Goal: Task Accomplishment & Management: Manage account settings

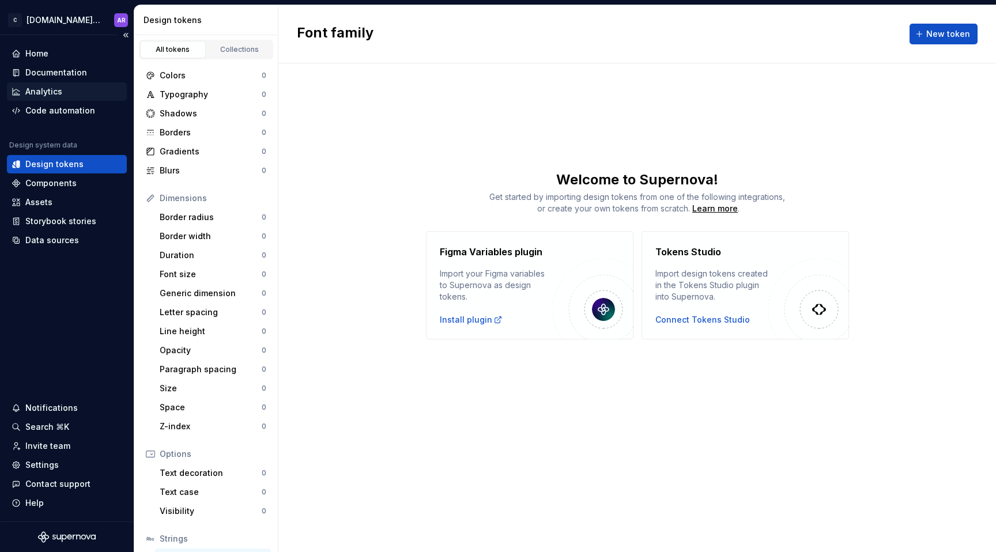
click at [61, 84] on div "Analytics" at bounding box center [67, 91] width 120 height 18
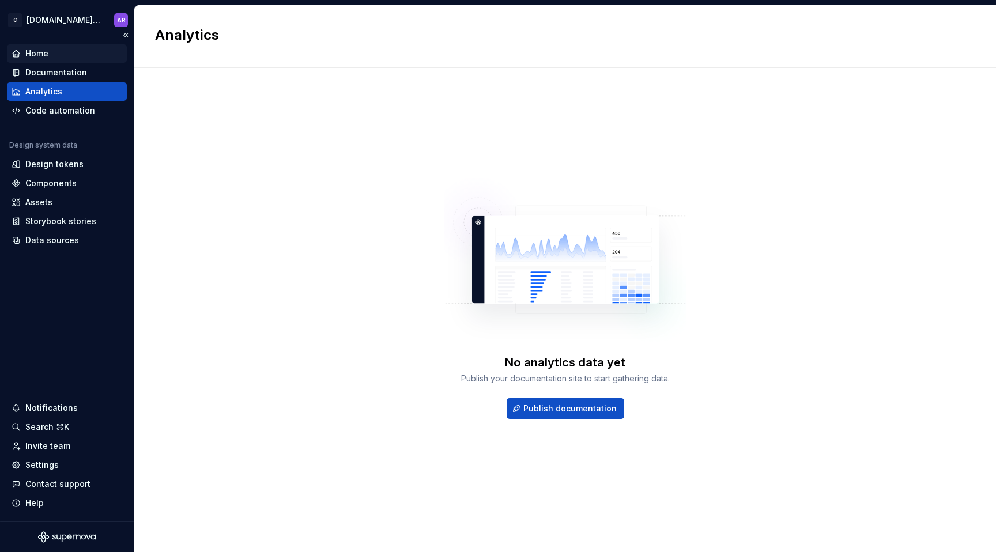
click at [55, 54] on div "Home" at bounding box center [67, 54] width 111 height 12
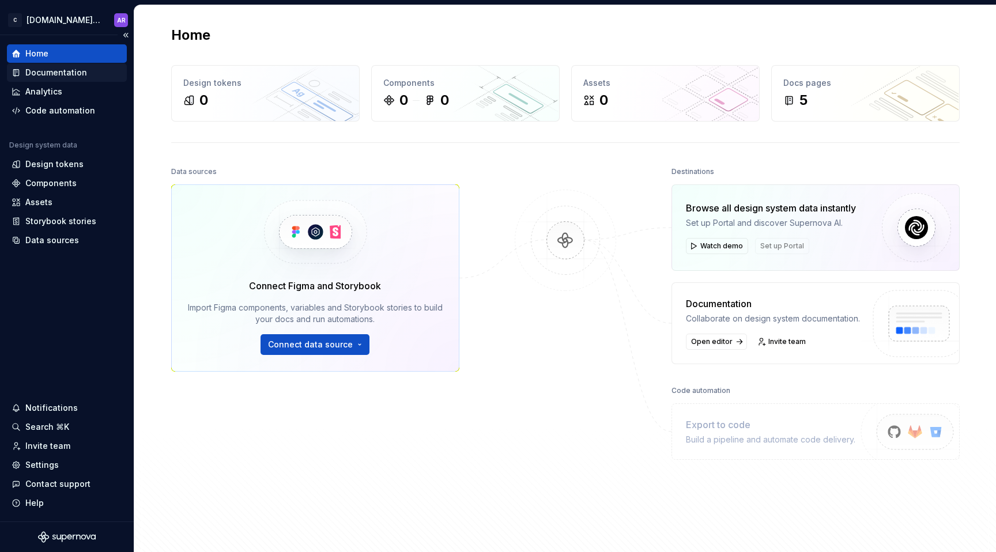
click at [52, 69] on div "Documentation" at bounding box center [56, 73] width 62 height 12
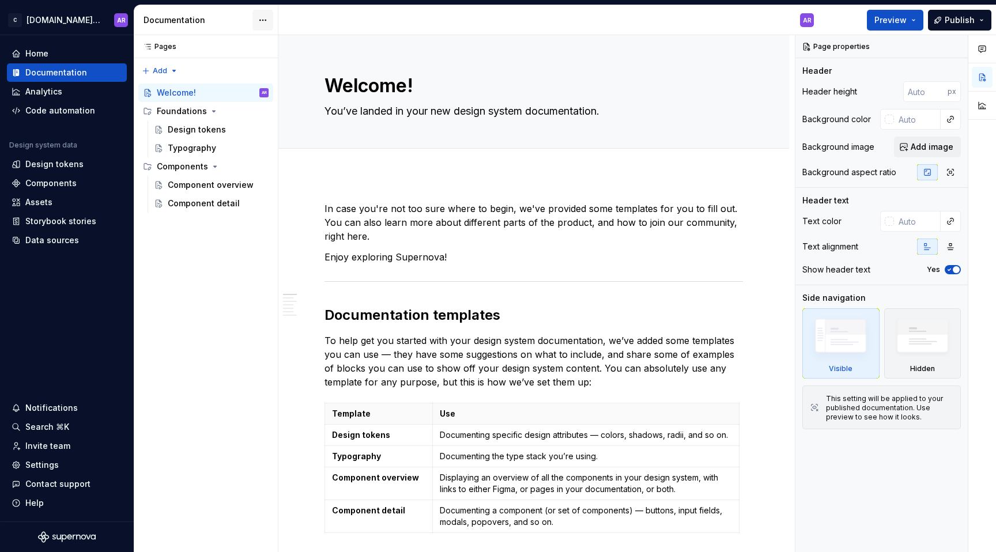
click at [271, 14] on html "C [DOMAIN_NAME] DS AR Home Documentation Analytics Code automation Design syste…" at bounding box center [498, 276] width 996 height 552
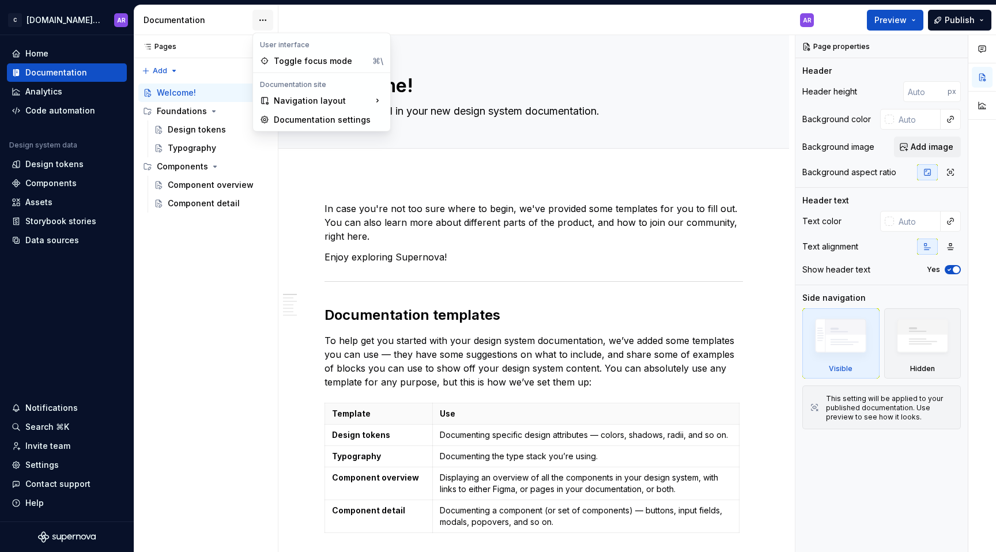
click at [271, 14] on html "C [DOMAIN_NAME] DS AR Home Documentation Analytics Code automation Design syste…" at bounding box center [498, 276] width 996 height 552
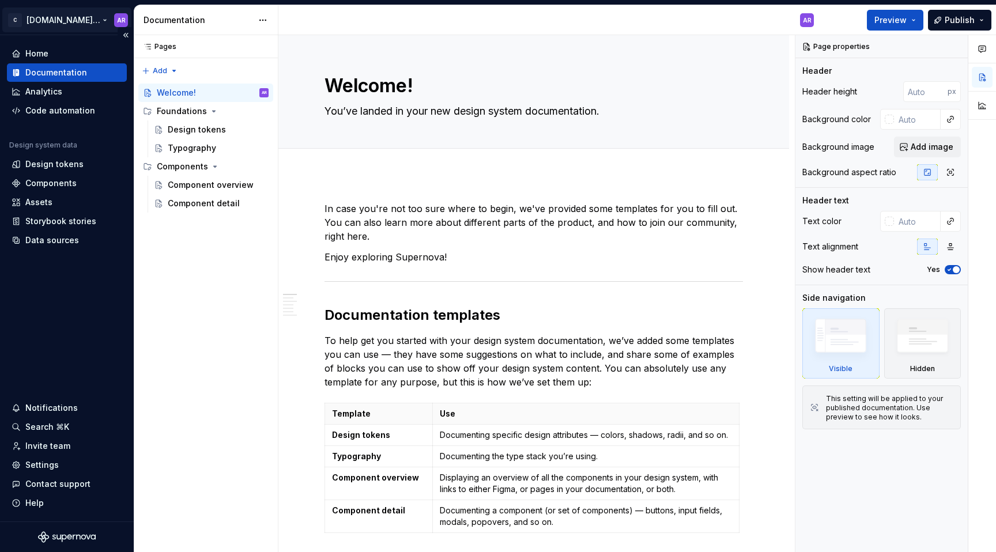
click at [92, 18] on html "C [DOMAIN_NAME] DS AR Home Documentation Analytics Code automation Design syste…" at bounding box center [498, 276] width 996 height 552
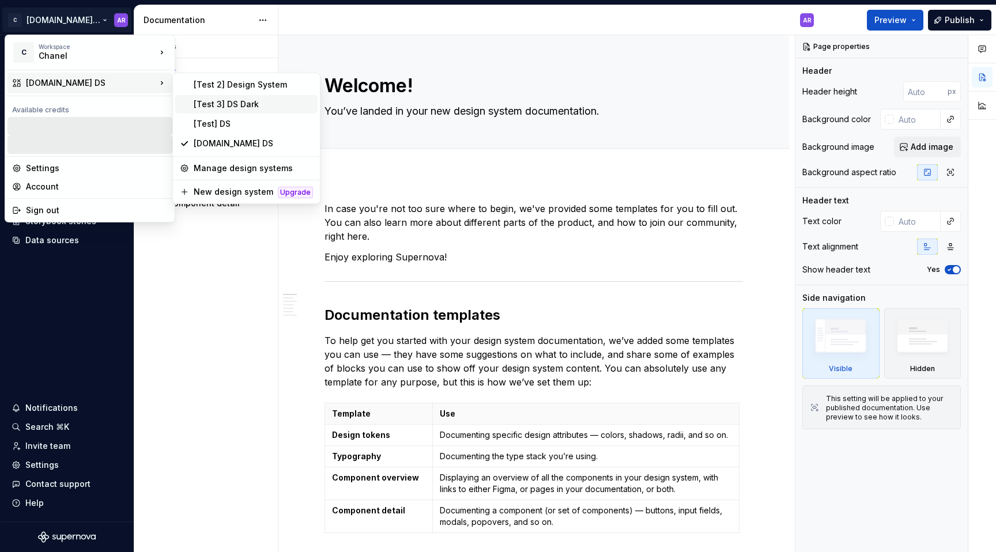
click at [241, 100] on div "[Test 3] DS Dark" at bounding box center [253, 105] width 119 height 12
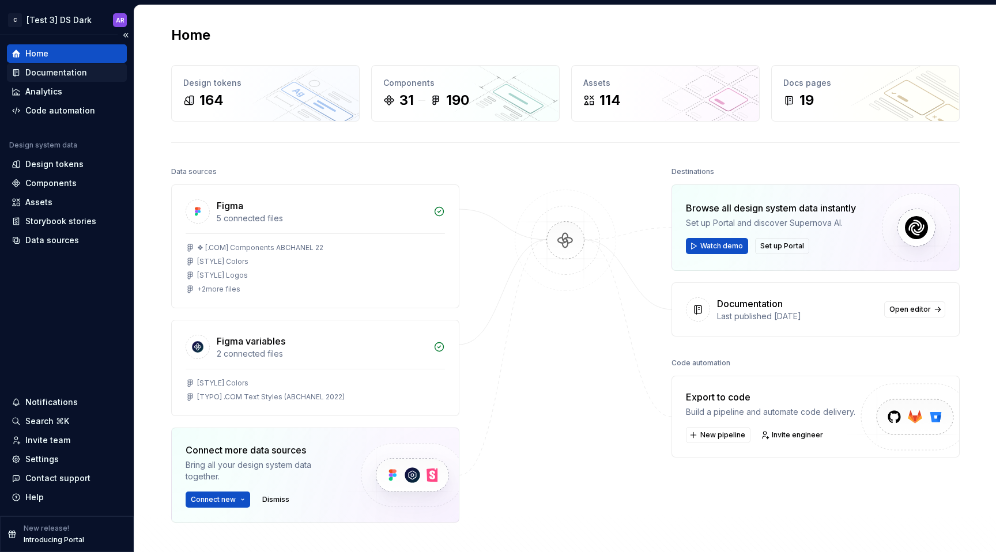
click at [56, 72] on div "Documentation" at bounding box center [56, 73] width 62 height 12
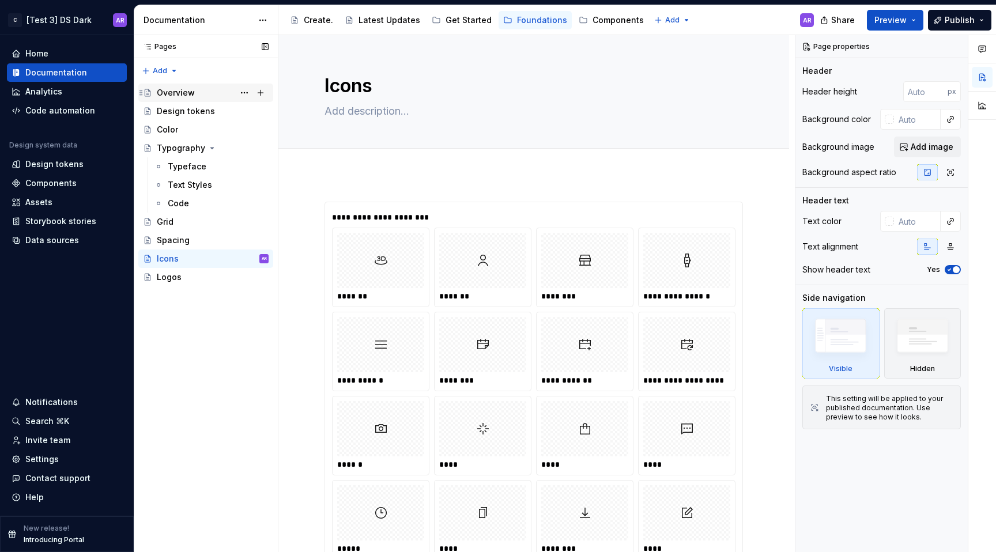
click at [171, 95] on div "Overview" at bounding box center [176, 93] width 38 height 12
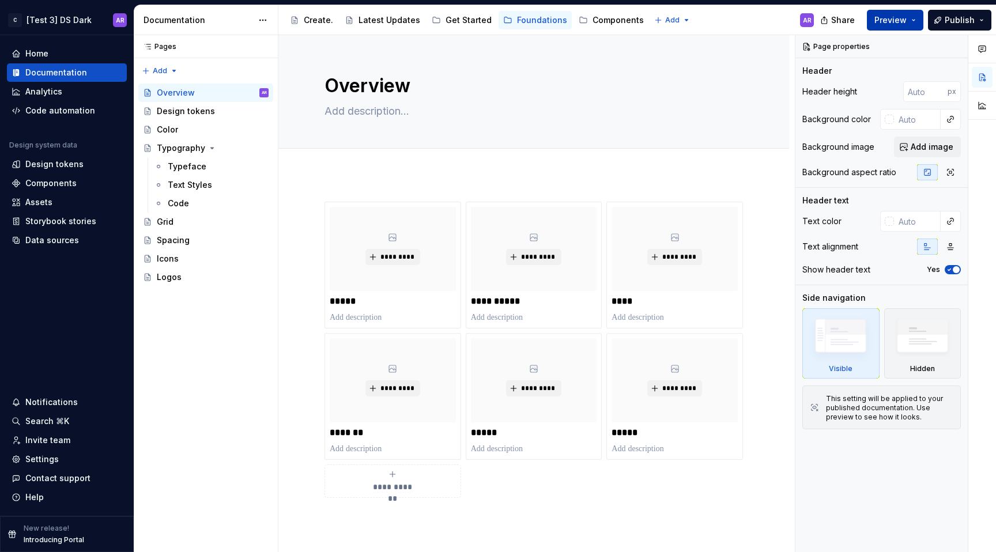
click at [919, 22] on button "Preview" at bounding box center [895, 20] width 56 height 21
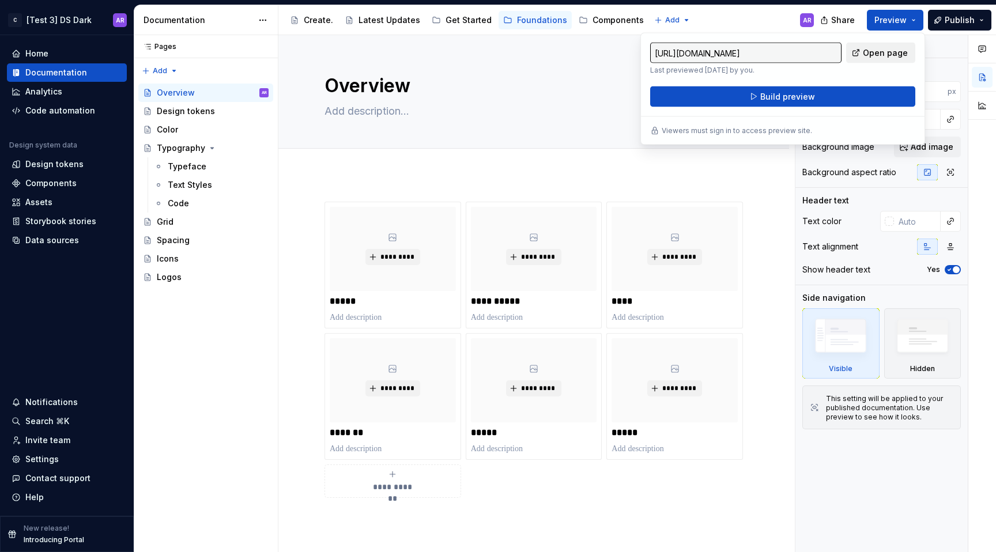
click at [876, 48] on span "Open page" at bounding box center [885, 53] width 45 height 12
click at [172, 173] on div "Typeface" at bounding box center [218, 166] width 101 height 16
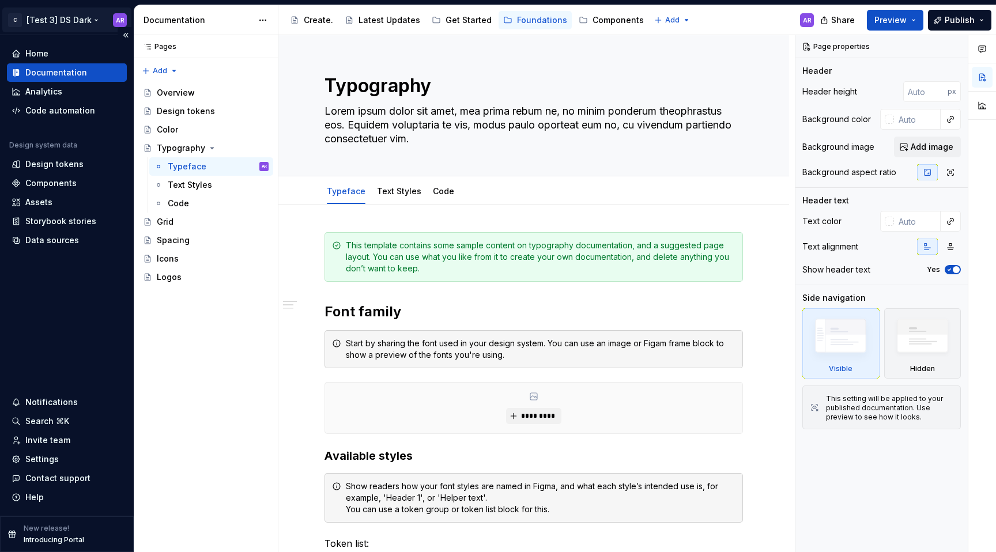
click at [65, 21] on html "C [Test 3] DS Dark AR Home Documentation Analytics Code automation Design syste…" at bounding box center [498, 276] width 996 height 552
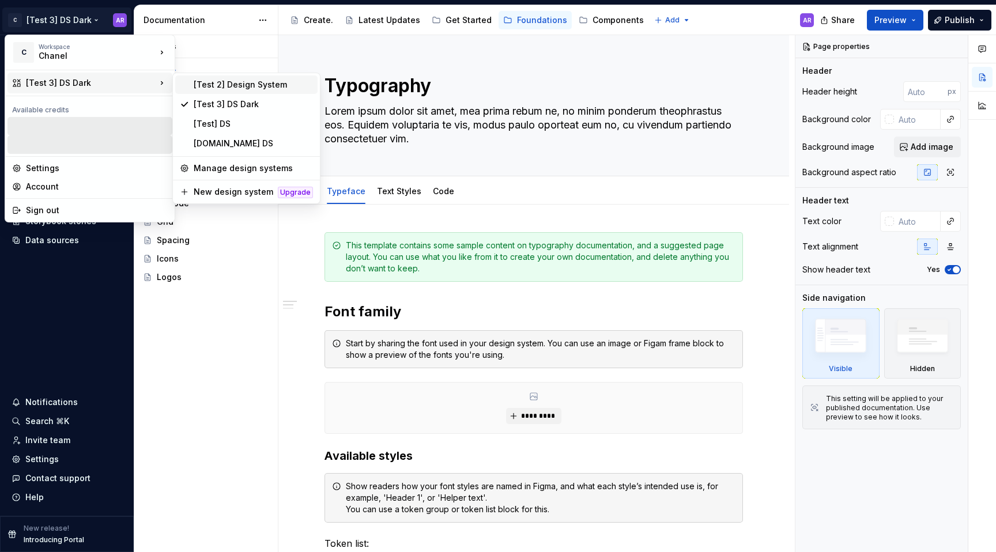
click at [220, 78] on div "[Test 2] Design System" at bounding box center [246, 84] width 142 height 18
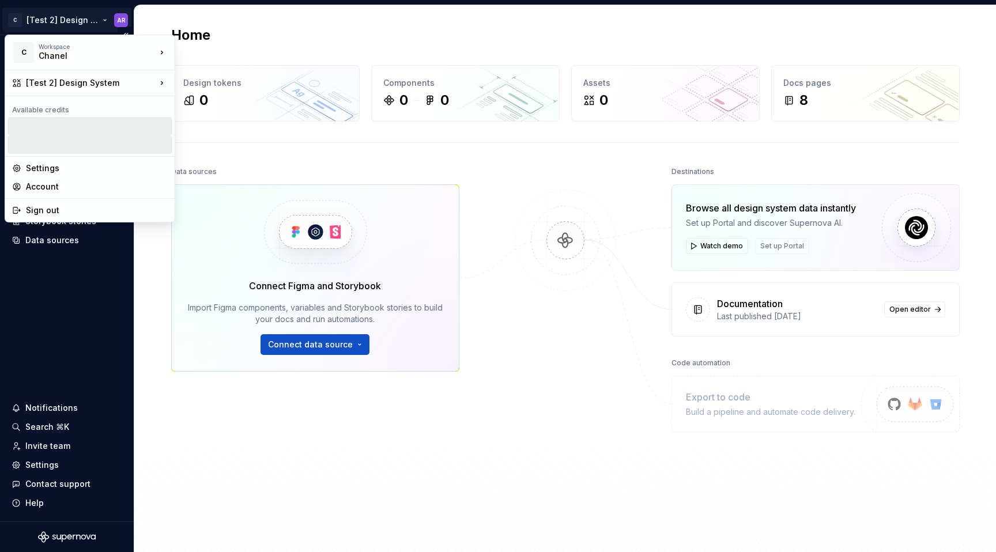
click at [97, 20] on html "C [Test 2] Design System AR Home Documentation Analytics Code automation Design…" at bounding box center [498, 276] width 996 height 552
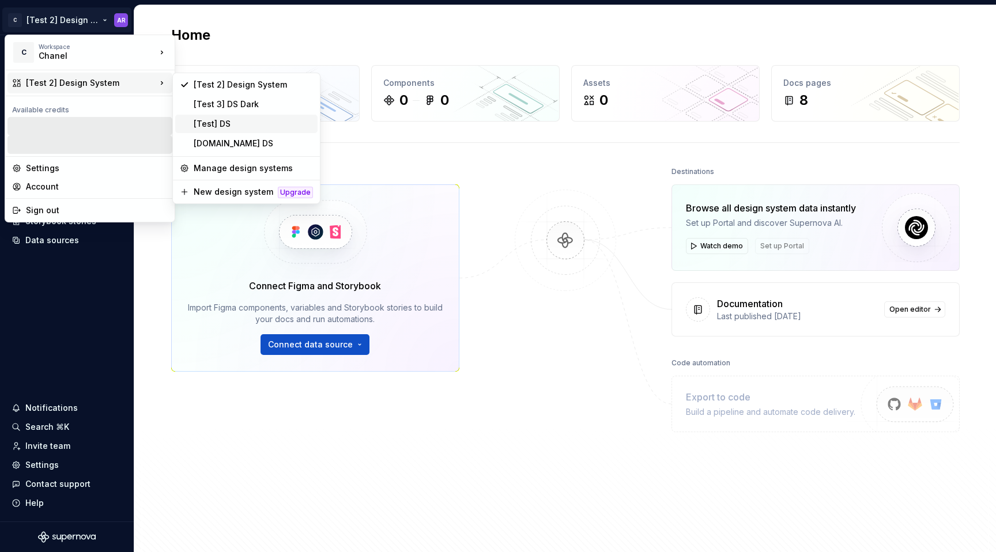
click at [221, 127] on div "[Test] DS" at bounding box center [253, 124] width 119 height 12
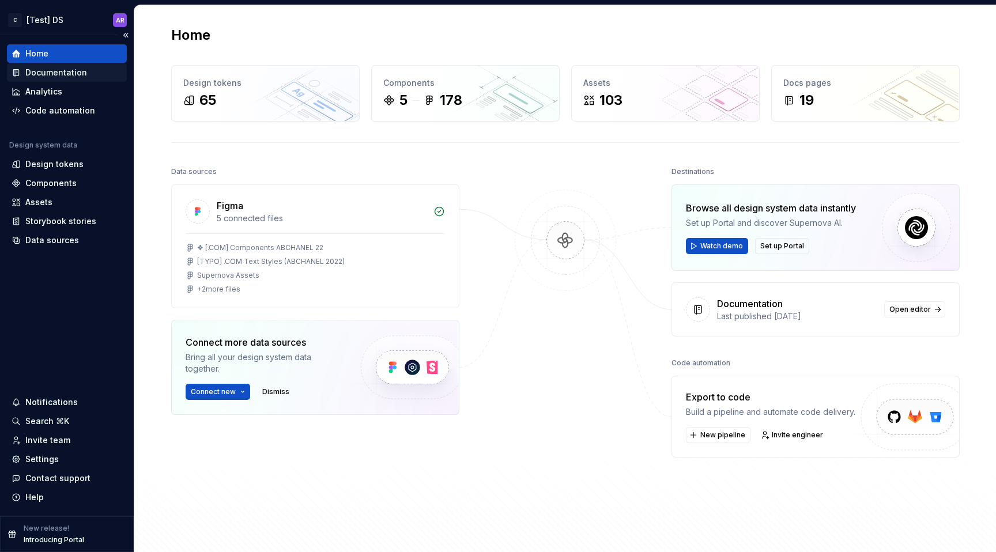
click at [49, 70] on div "Documentation" at bounding box center [56, 73] width 62 height 12
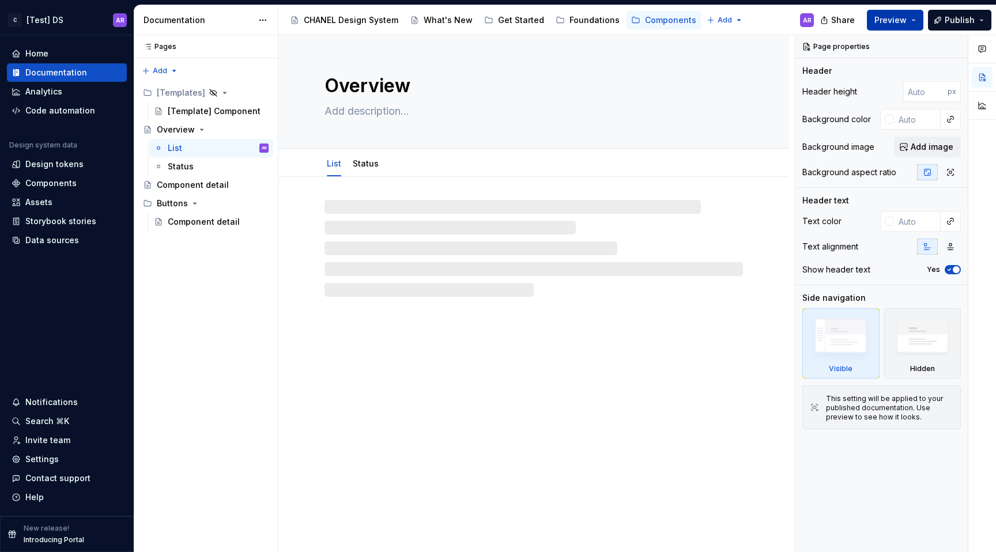
click at [888, 25] on button "Preview" at bounding box center [895, 20] width 56 height 21
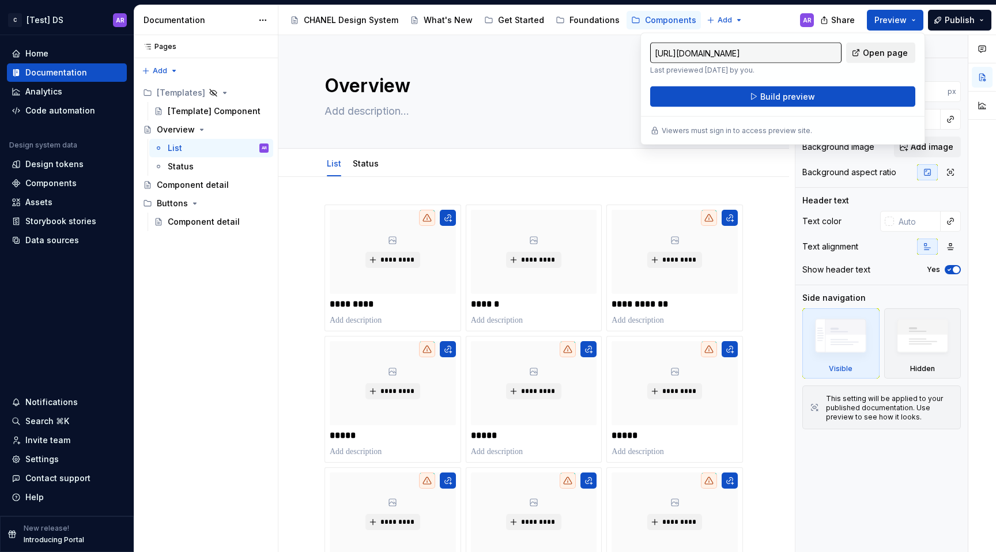
click at [894, 58] on span "Open page" at bounding box center [885, 53] width 45 height 12
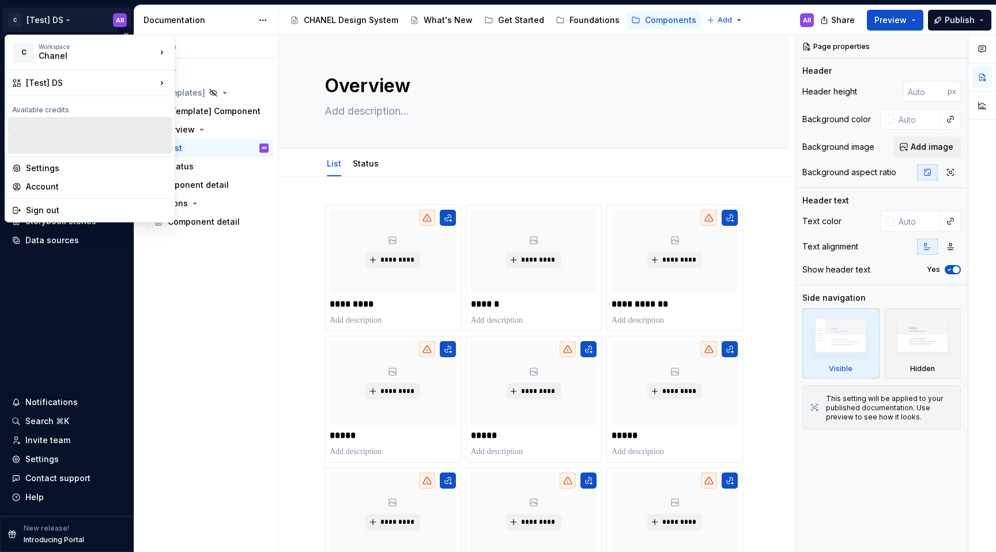
click at [66, 17] on html "C [Test] DS AR Home Documentation Analytics Code automation Design system data …" at bounding box center [498, 276] width 996 height 552
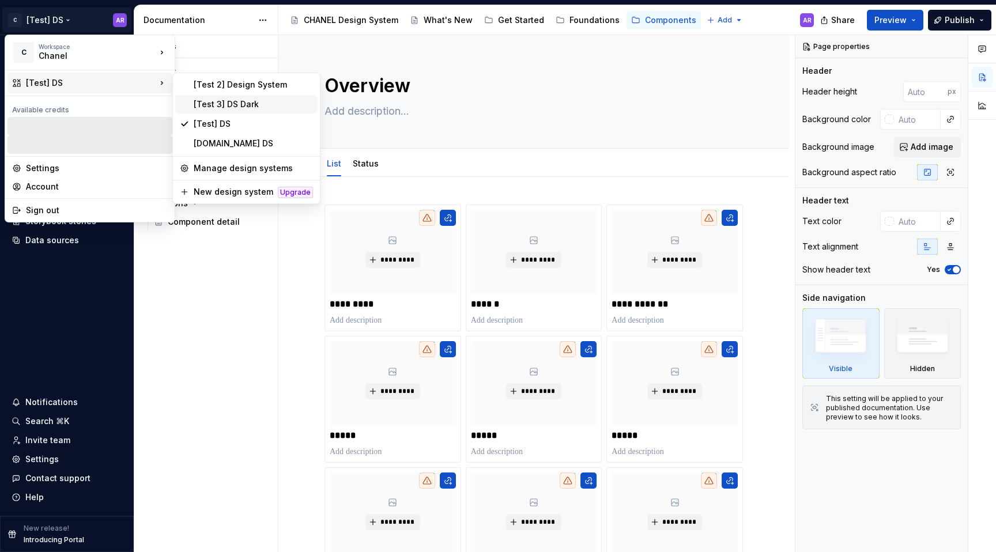
click at [233, 101] on div "[Test 3] DS Dark" at bounding box center [253, 105] width 119 height 12
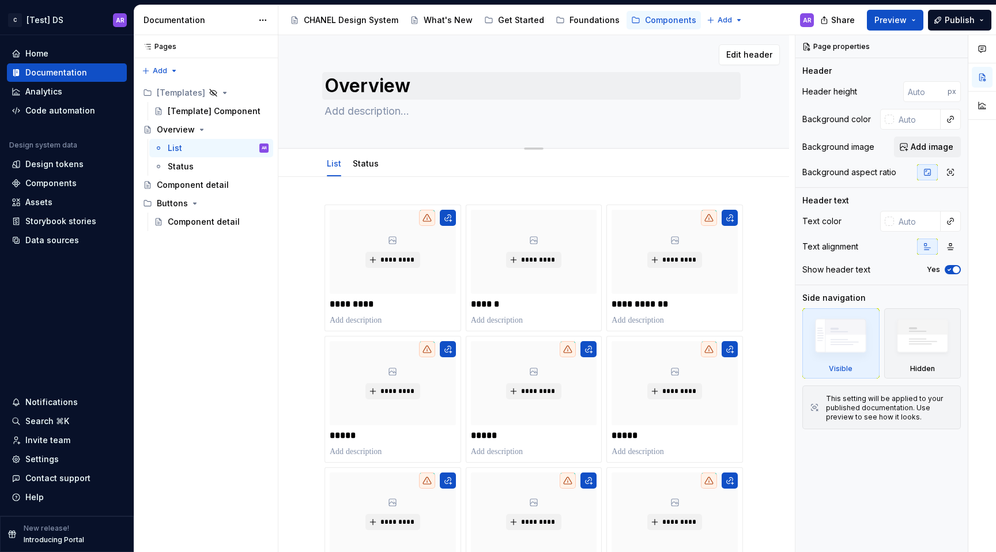
type textarea "*"
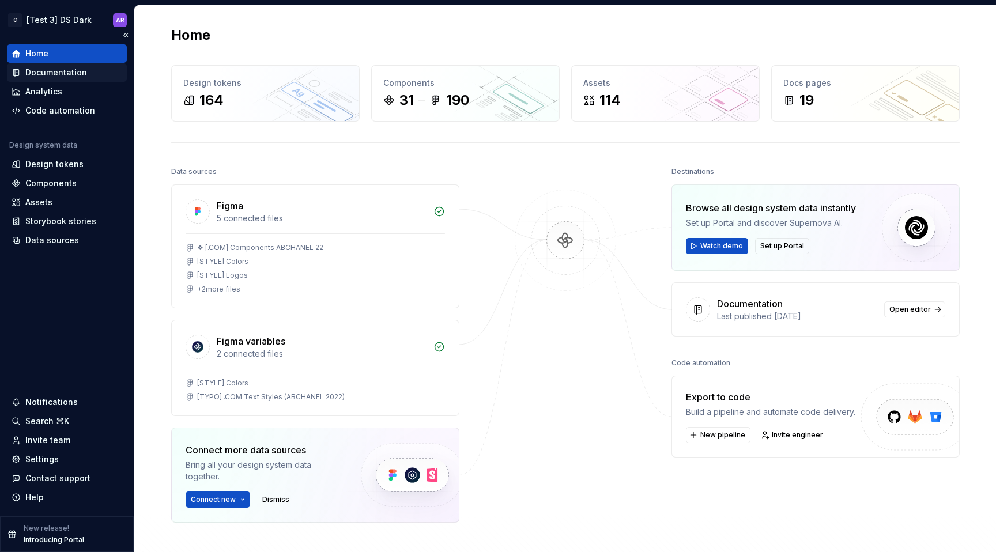
click at [51, 70] on div "Documentation" at bounding box center [56, 73] width 62 height 12
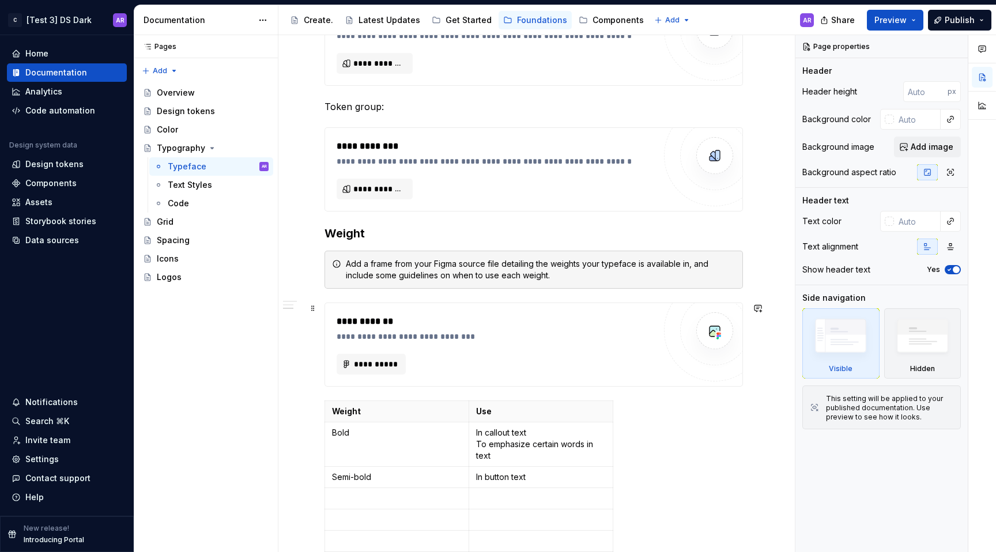
scroll to position [575, 0]
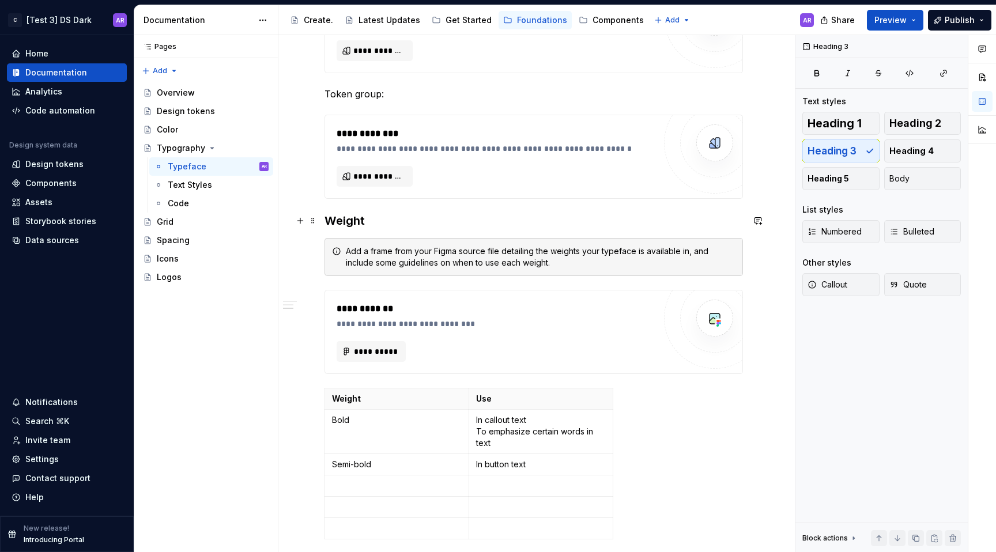
click at [334, 218] on h3 "Weight" at bounding box center [533, 221] width 418 height 16
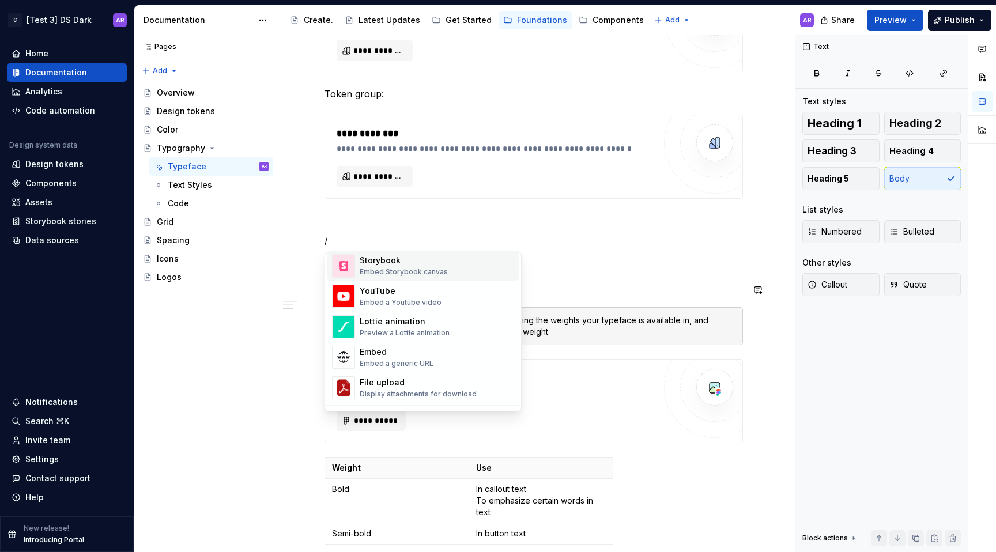
scroll to position [579, 0]
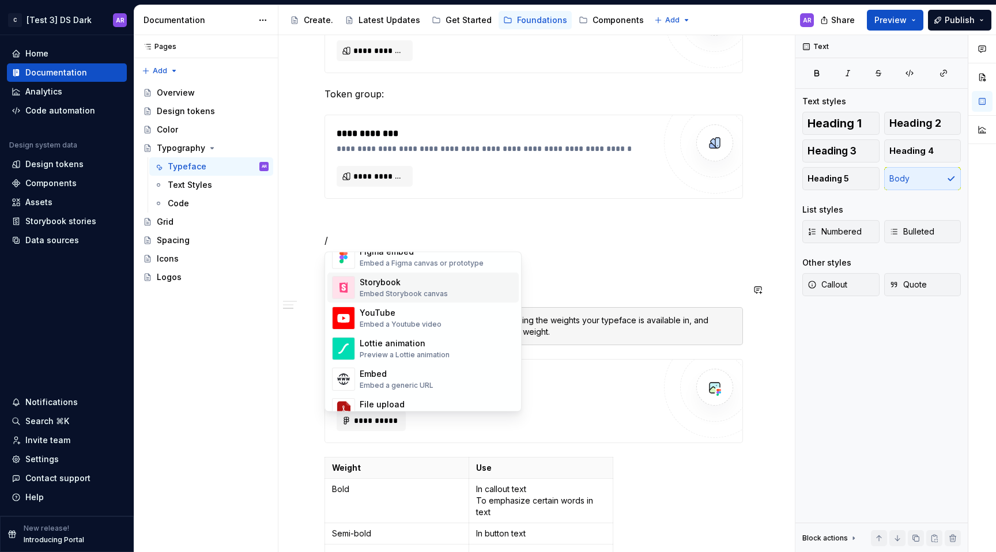
click at [439, 289] on div "Storybook Embed Storybook canvas" at bounding box center [404, 288] width 88 height 22
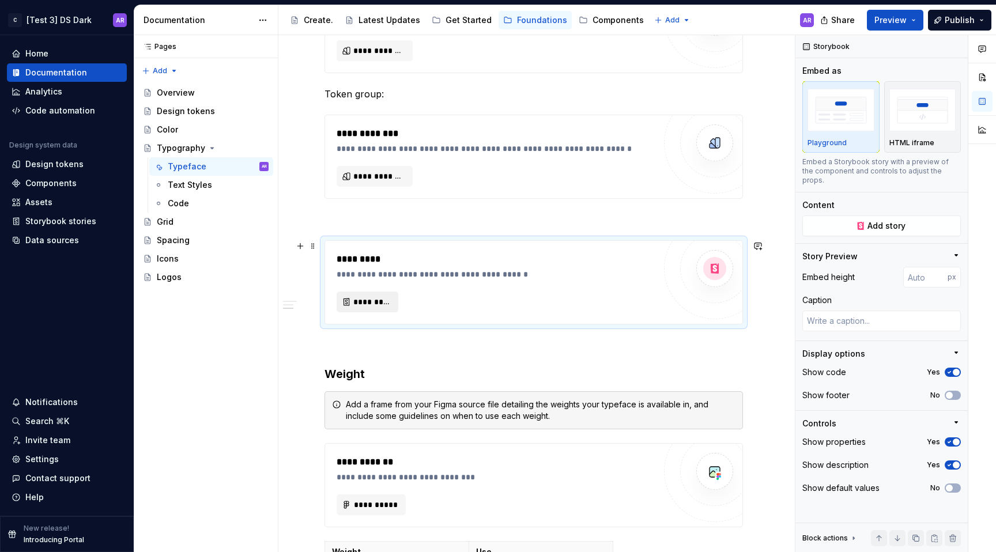
click at [362, 303] on span "*********" at bounding box center [371, 302] width 37 height 12
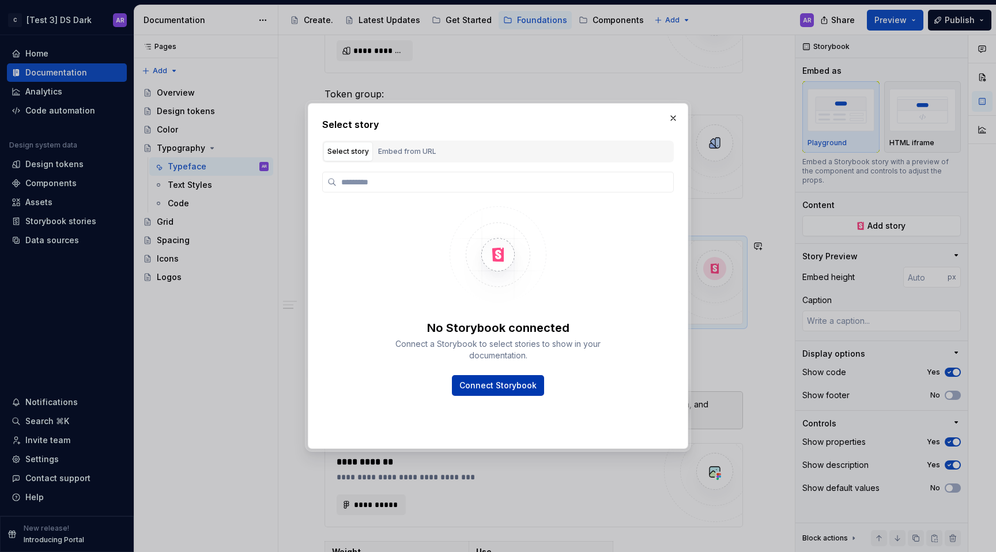
click at [522, 388] on span "Connect Storybook" at bounding box center [497, 386] width 77 height 12
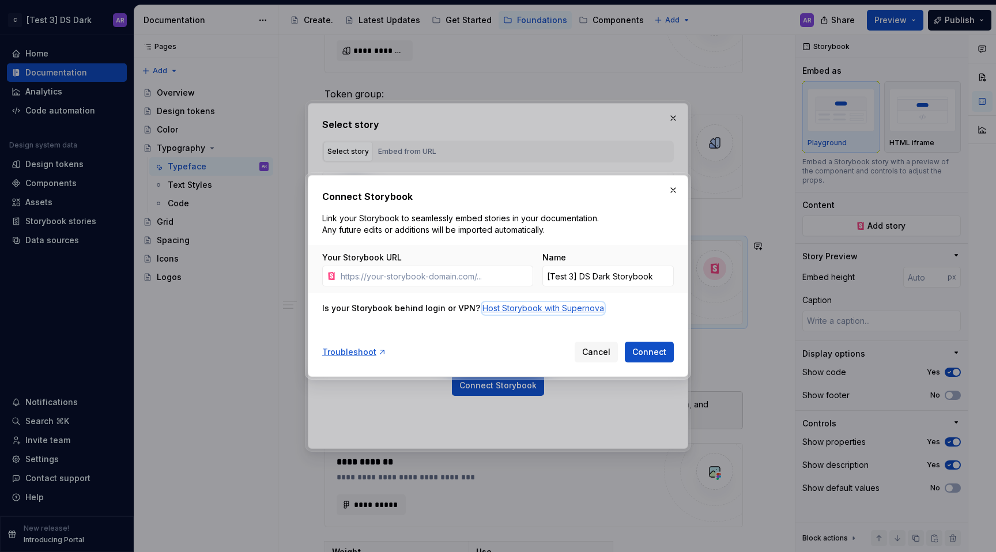
click at [532, 309] on div "Host Storybook with Supernova" at bounding box center [543, 309] width 122 height 12
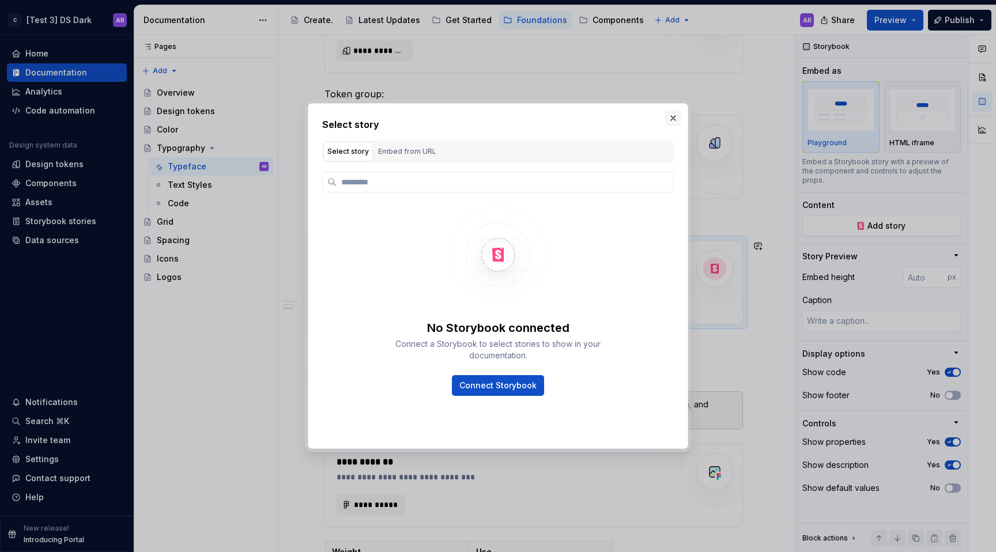
click at [679, 120] on button "button" at bounding box center [673, 118] width 16 height 16
type textarea "*"
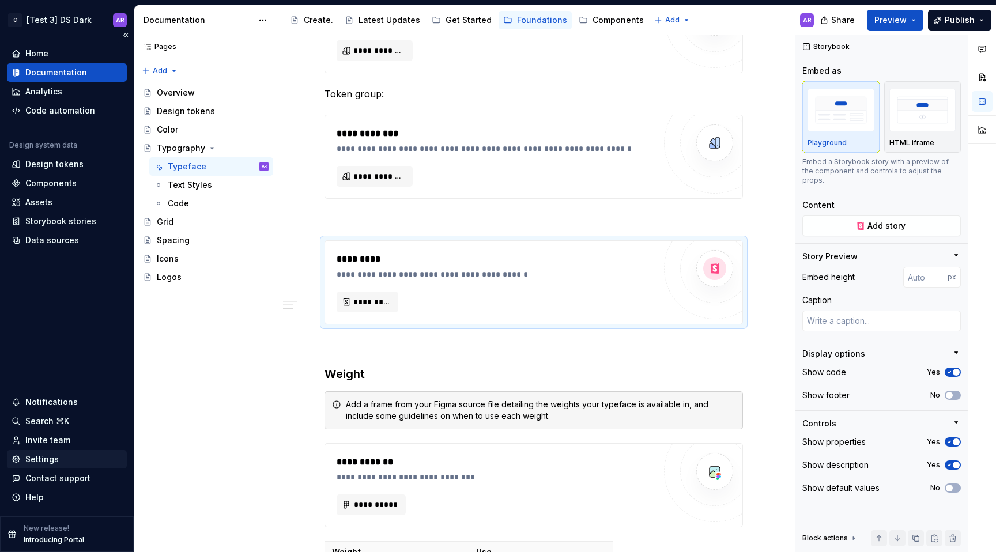
click at [53, 466] on div "Settings" at bounding box center [67, 459] width 120 height 18
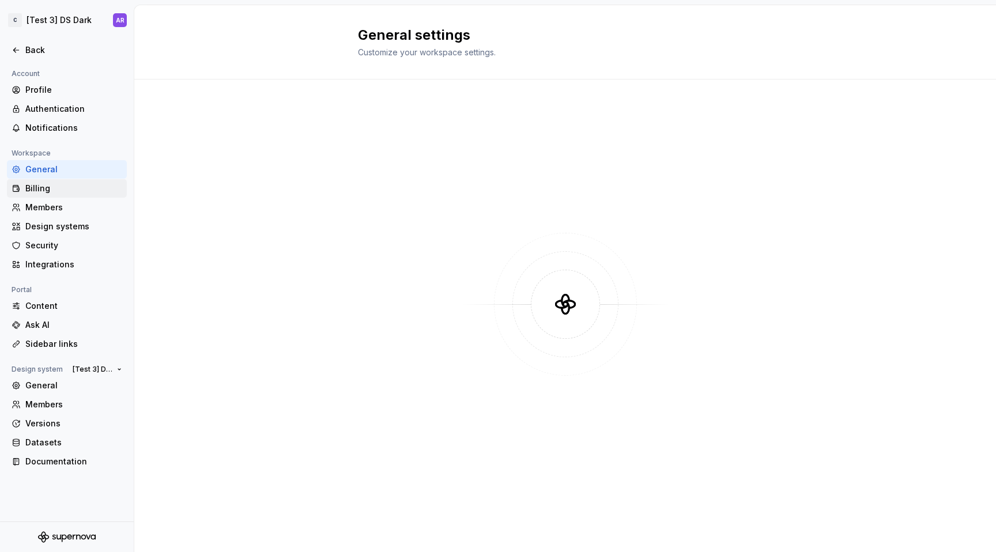
click at [21, 189] on div "Billing" at bounding box center [67, 189] width 111 height 12
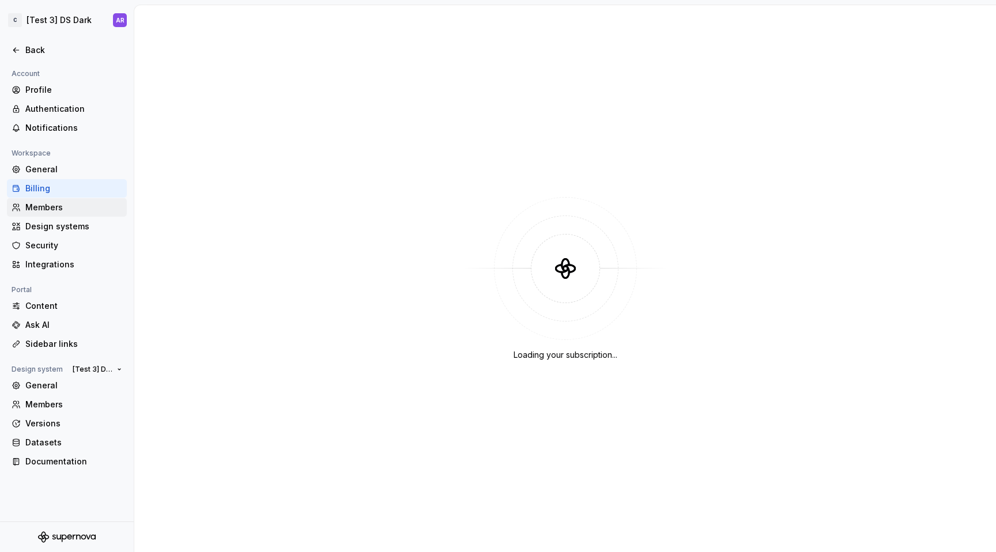
click at [50, 215] on div "Members" at bounding box center [67, 207] width 120 height 18
click at [59, 377] on div "General" at bounding box center [67, 385] width 120 height 18
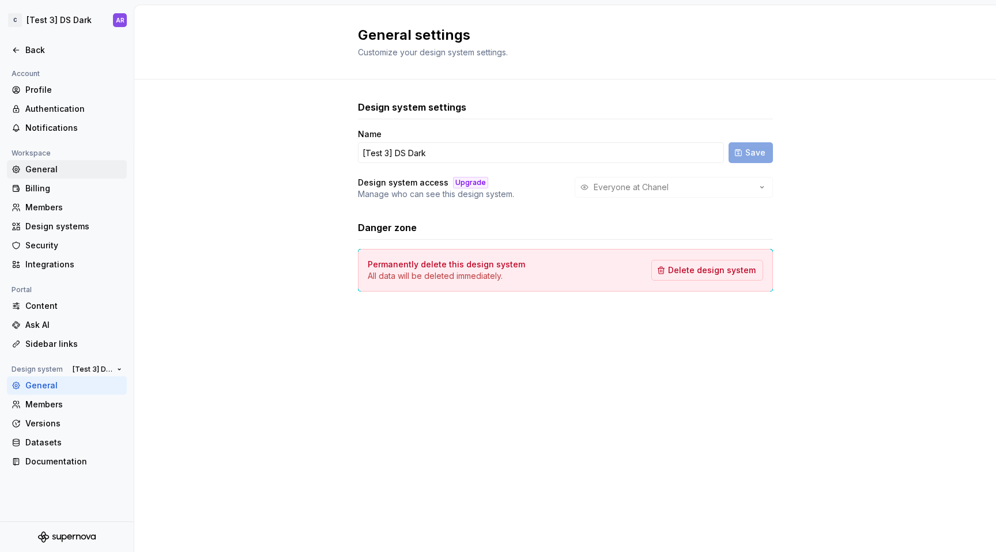
click at [57, 177] on div "General" at bounding box center [67, 169] width 120 height 18
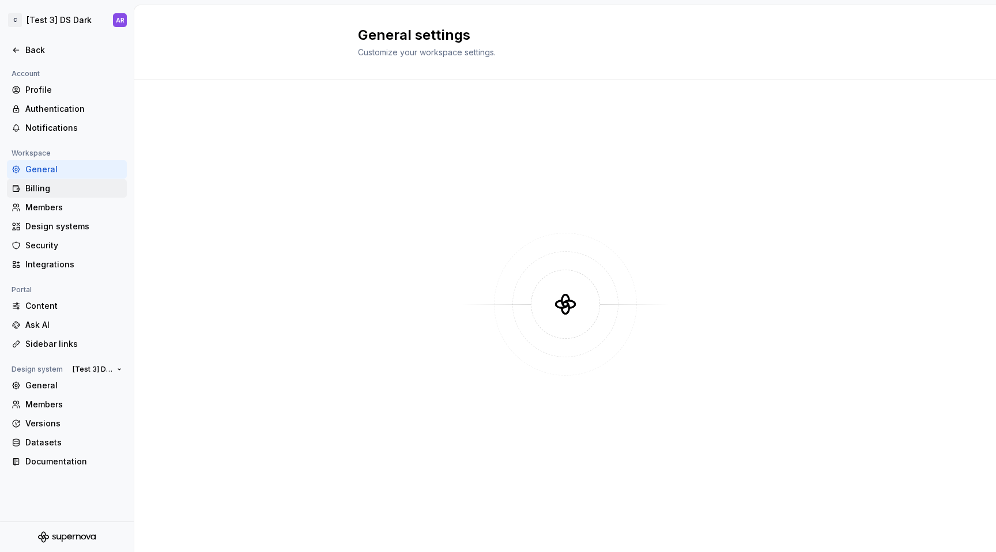
click at [62, 186] on div "Billing" at bounding box center [73, 189] width 97 height 12
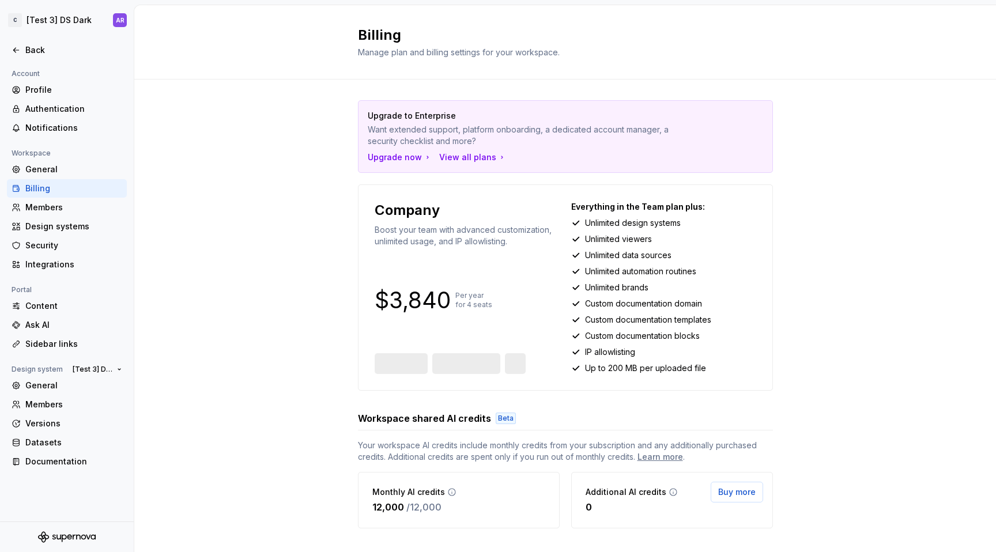
scroll to position [70, 0]
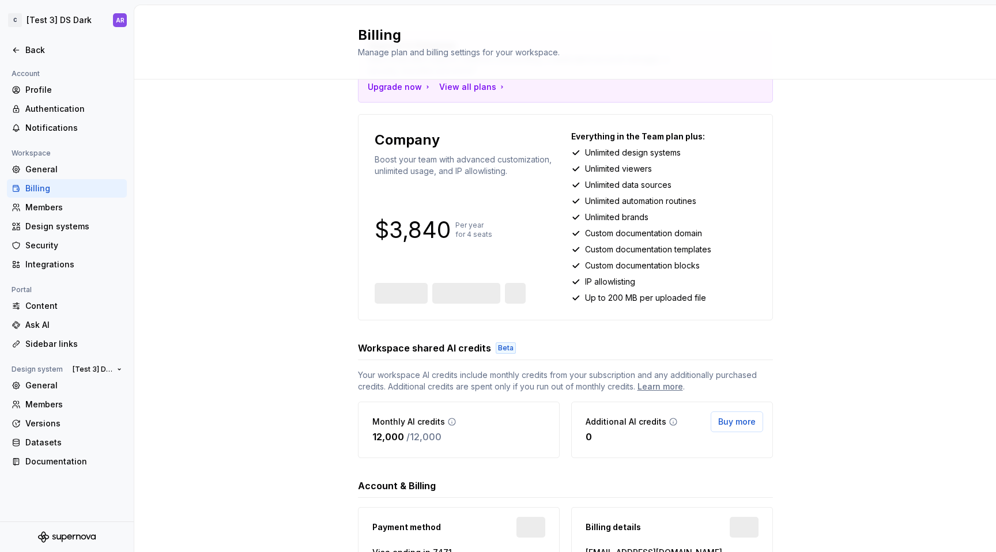
click at [419, 138] on p "Company" at bounding box center [407, 140] width 65 height 18
click at [377, 140] on p "Company" at bounding box center [407, 140] width 65 height 18
drag, startPoint x: 463, startPoint y: 235, endPoint x: 506, endPoint y: 235, distance: 43.2
click at [506, 235] on div "$3,840 Per year for 4 seats" at bounding box center [467, 230] width 185 height 18
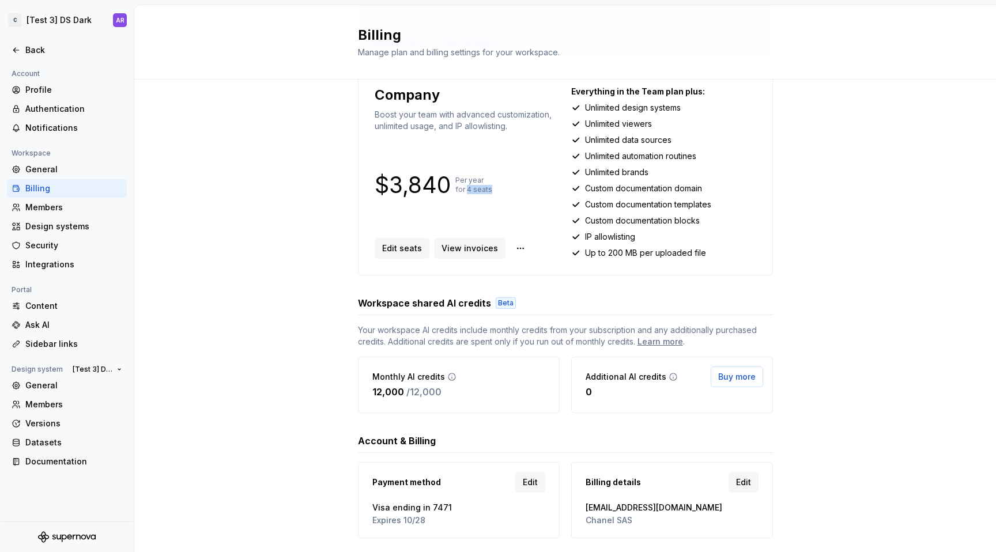
scroll to position [145, 0]
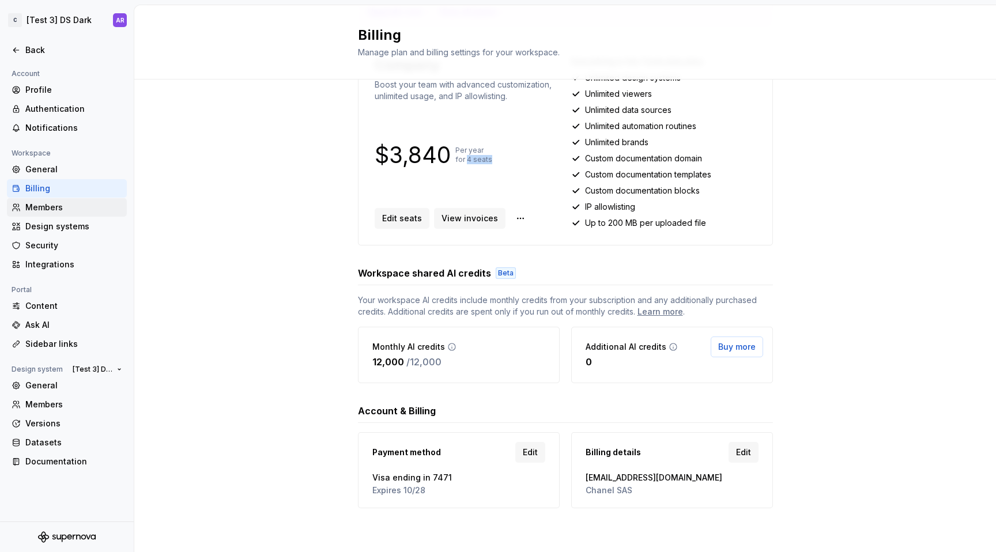
click at [70, 202] on div "Members" at bounding box center [73, 208] width 97 height 12
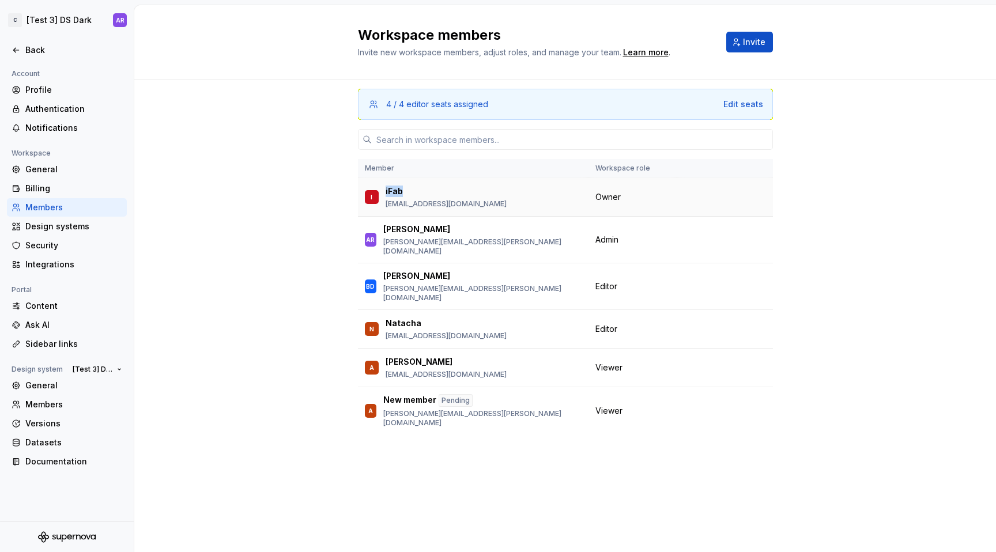
drag, startPoint x: 384, startPoint y: 190, endPoint x: 459, endPoint y: 190, distance: 74.9
click at [459, 190] on div "I iFab fabrice.billand@chanel.com" at bounding box center [473, 197] width 217 height 24
click at [610, 195] on span "Owner" at bounding box center [607, 197] width 25 height 12
click at [750, 467] on div "4 / 4 editor seats assigned Edit seats Member Workspace role I iFab fabrice.bil…" at bounding box center [565, 294] width 415 height 429
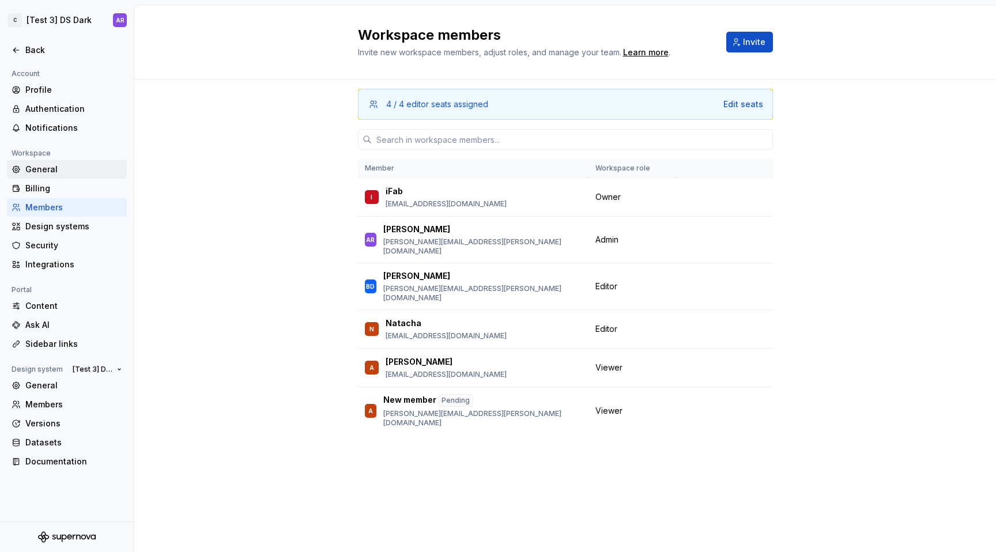
click at [39, 172] on div "General" at bounding box center [73, 170] width 97 height 12
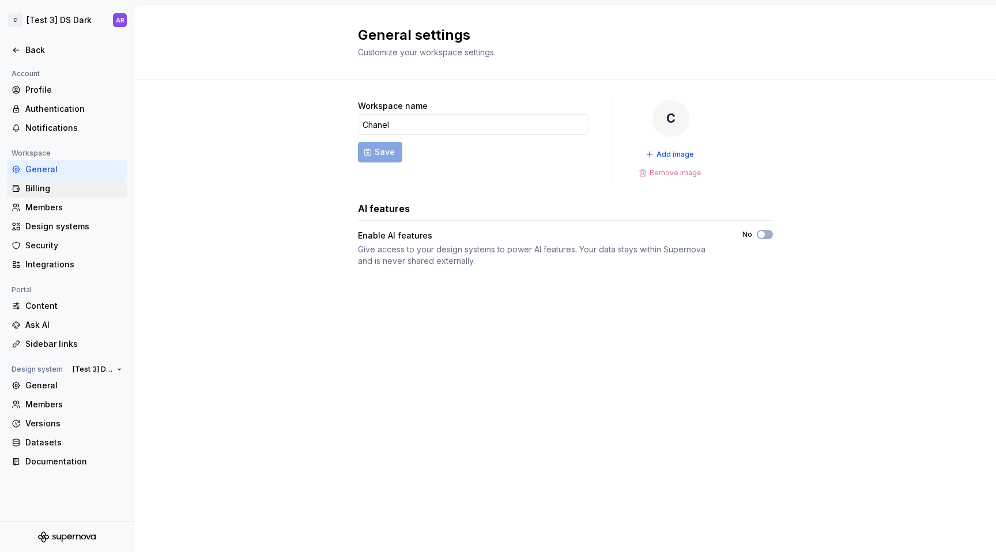
click at [38, 191] on div "Billing" at bounding box center [73, 189] width 97 height 12
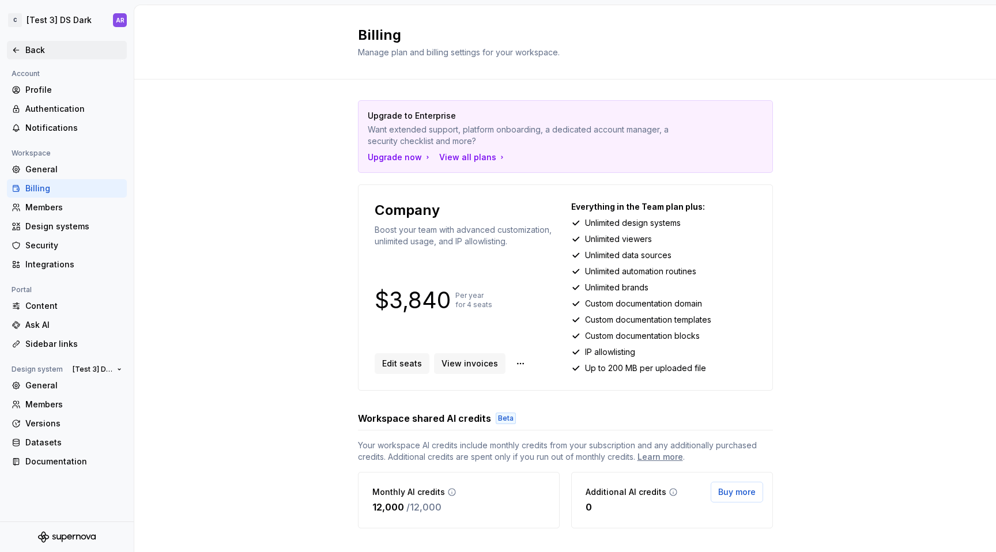
click at [34, 52] on div "Back" at bounding box center [73, 50] width 97 height 12
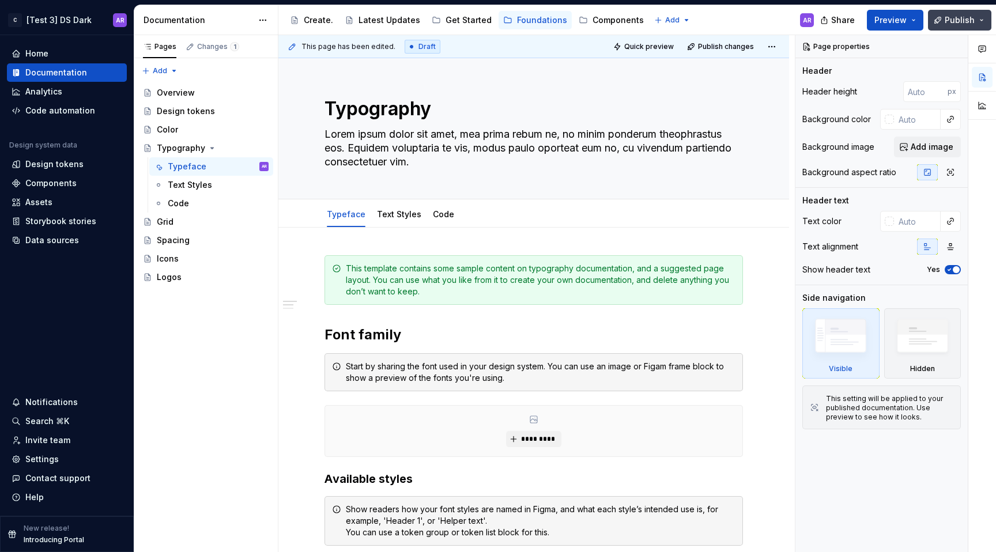
click at [961, 26] on button "Publish" at bounding box center [959, 20] width 63 height 21
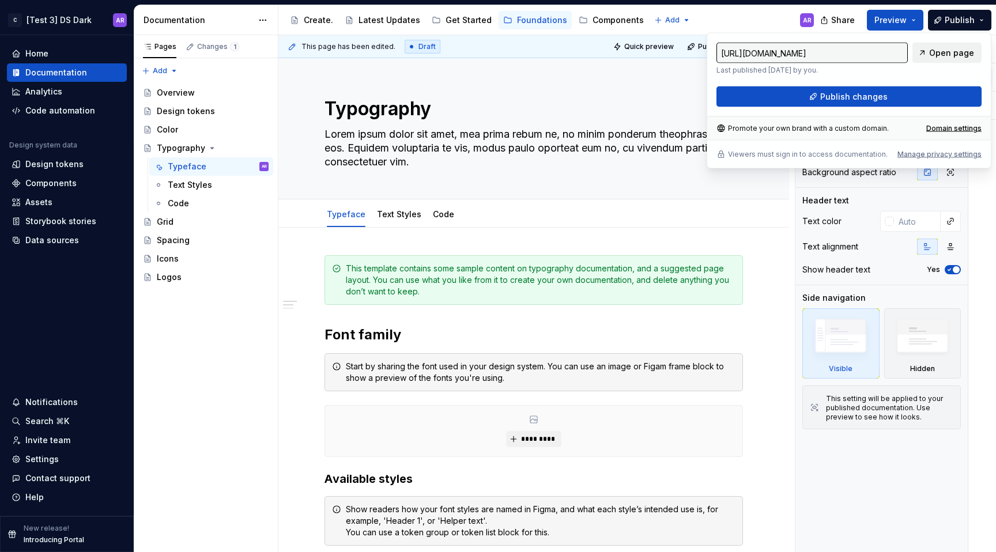
click at [931, 50] on span "Open page" at bounding box center [951, 53] width 45 height 12
type textarea "*"
click at [946, 150] on div "Manage privacy settings" at bounding box center [939, 154] width 84 height 9
type input "https://preliminary-pink-gecko.supernova-docs.io/latest/"
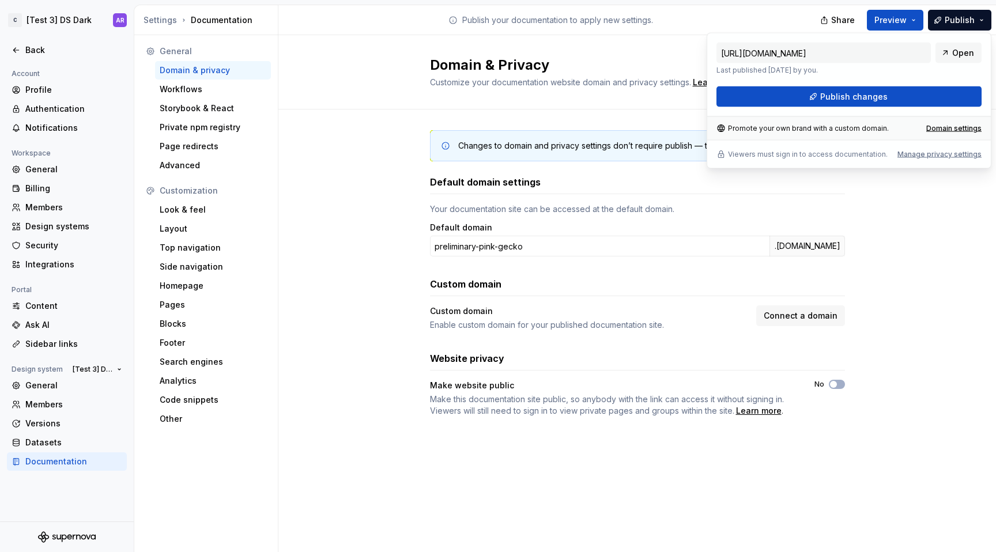
click at [554, 216] on div "Your documentation site can be accessed at the default domain. Default domain p…" at bounding box center [637, 229] width 415 height 53
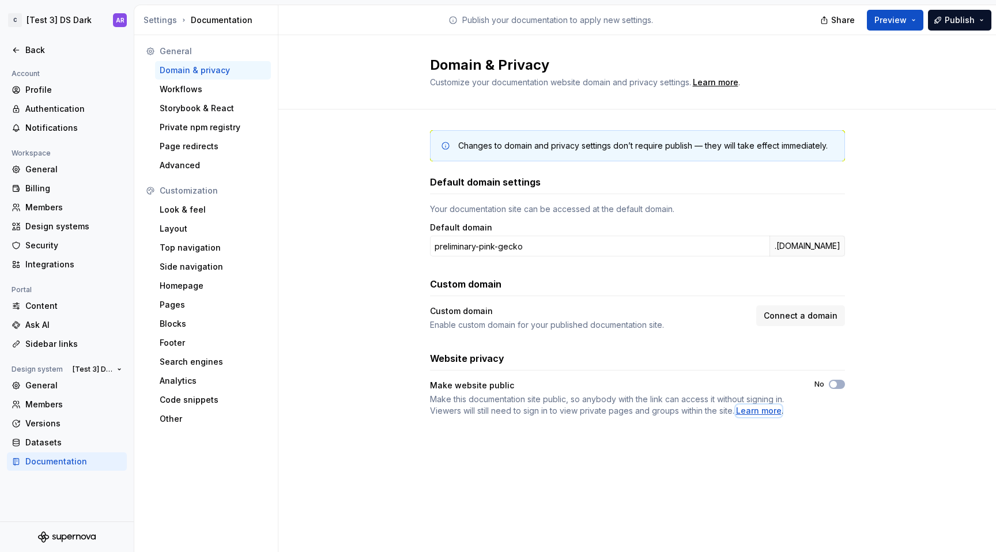
click at [750, 410] on div "Learn more" at bounding box center [759, 411] width 46 height 12
click at [726, 437] on div "Changes to domain and privacy settings don’t require publish — they will take e…" at bounding box center [637, 284] width 415 height 351
click at [216, 127] on div "Private npm registry" at bounding box center [213, 128] width 107 height 12
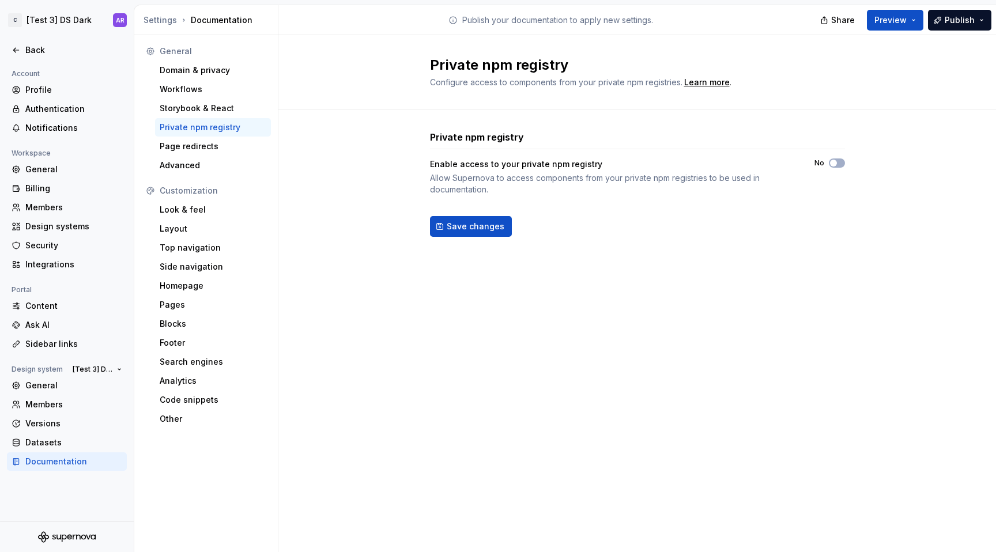
click at [656, 271] on div "Private npm registry Enable access to your private npm registry Allow Supernova…" at bounding box center [637, 194] width 415 height 171
